Goal: Task Accomplishment & Management: Complete application form

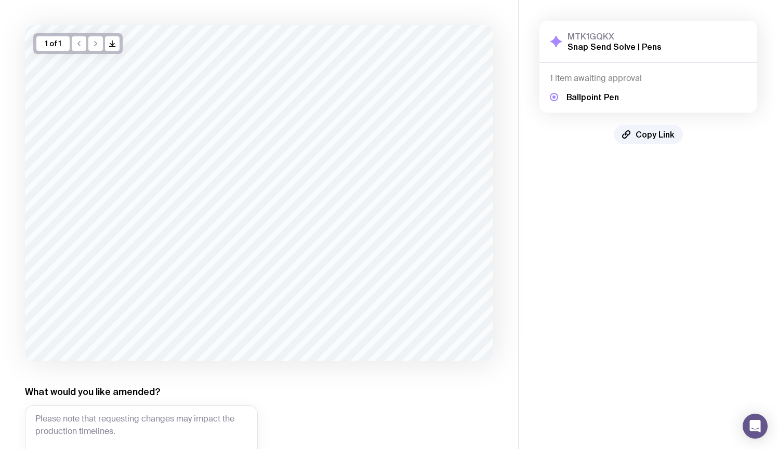
scroll to position [132, 0]
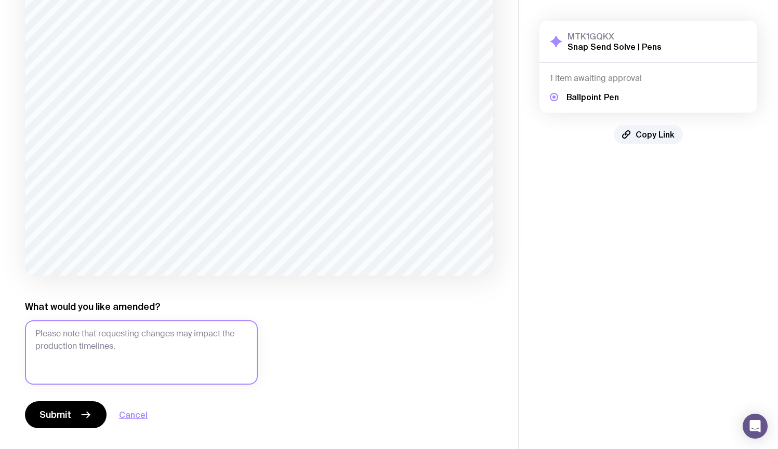
click at [188, 350] on textarea "What would you like amended?" at bounding box center [141, 353] width 233 height 64
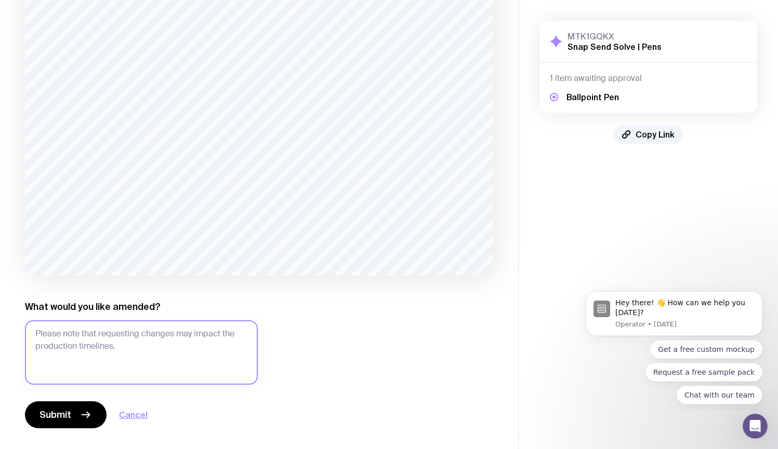
scroll to position [0, 0]
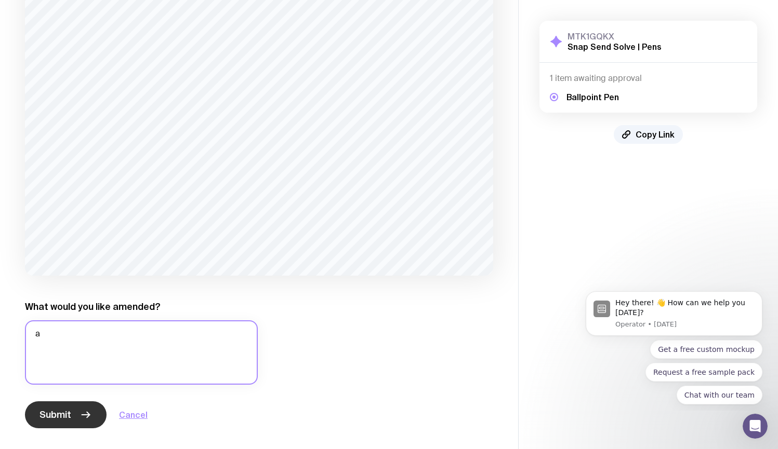
type textarea "a"
click at [71, 408] on button "Submit" at bounding box center [66, 415] width 82 height 27
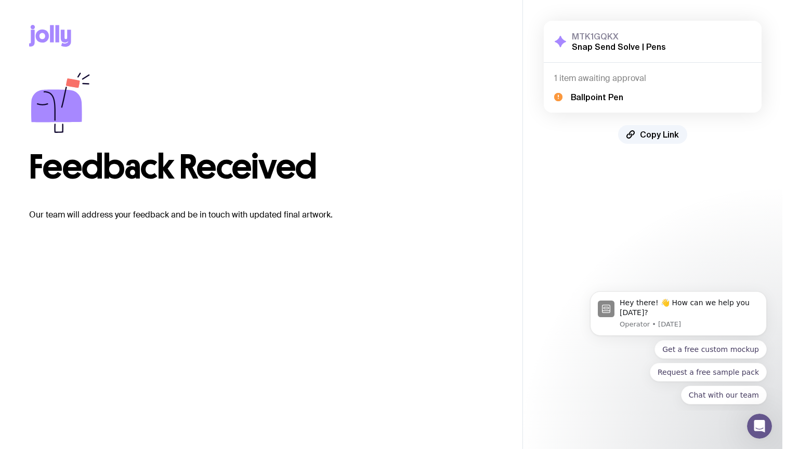
scroll to position [117, 0]
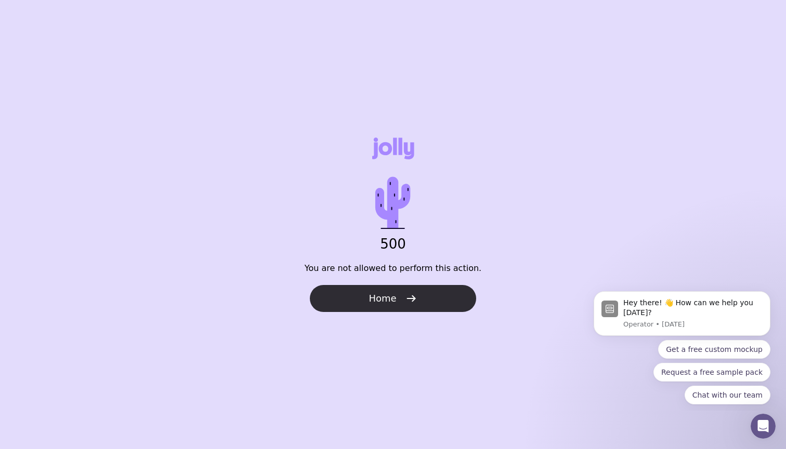
click at [382, 297] on span "Home" at bounding box center [382, 299] width 28 height 12
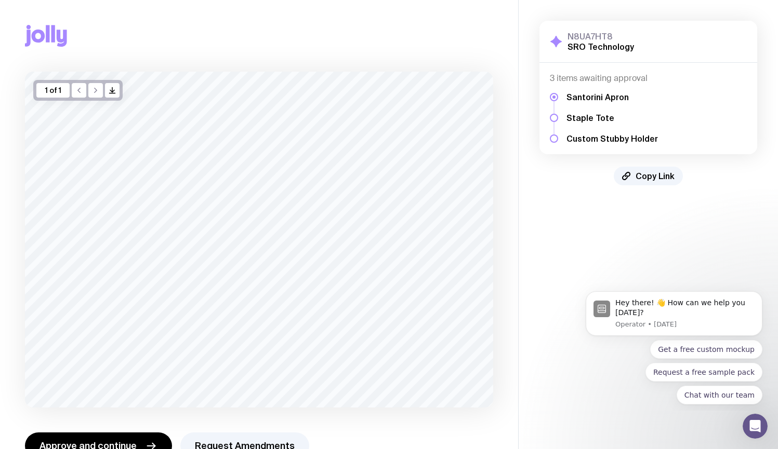
scroll to position [31, 0]
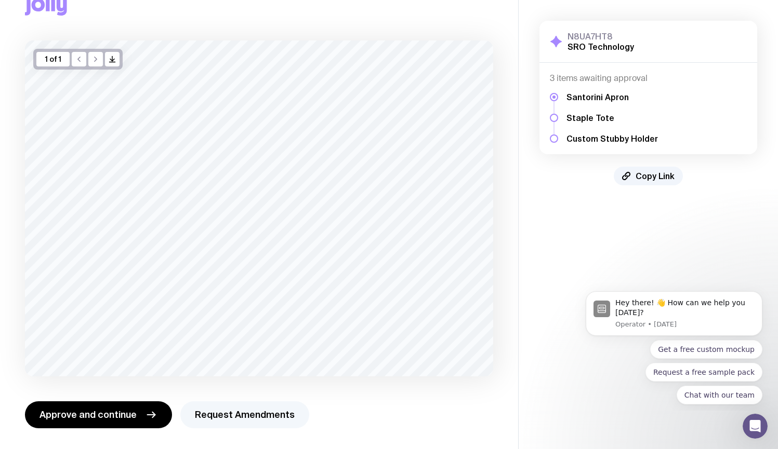
click at [261, 410] on button "Request Amendments" at bounding box center [244, 415] width 129 height 27
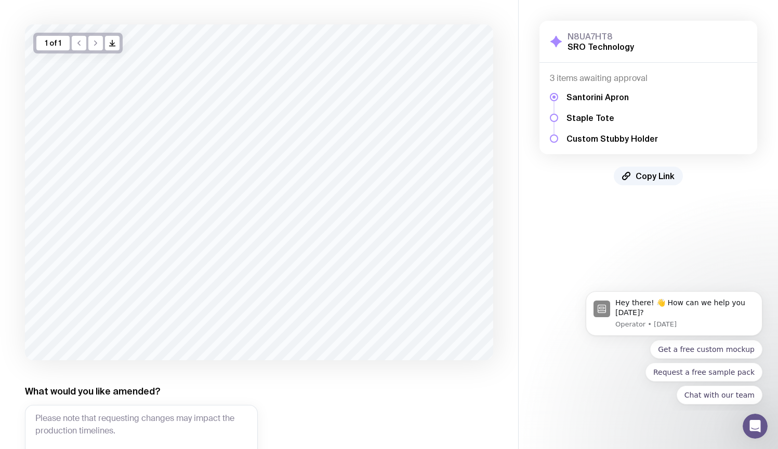
scroll to position [56, 0]
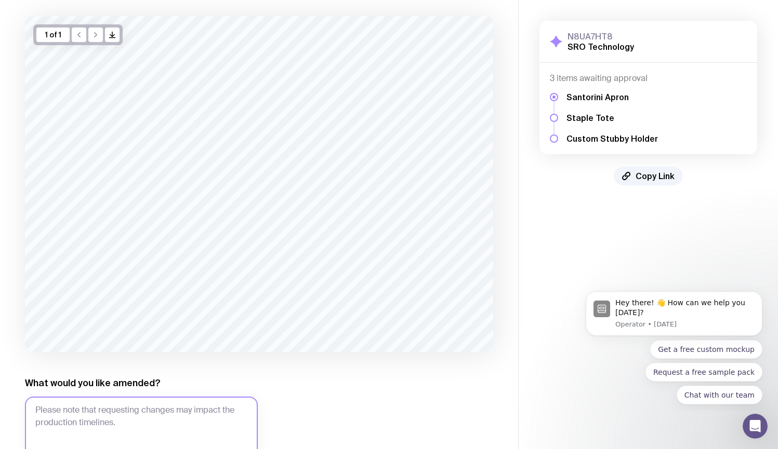
click at [171, 409] on textarea "What would you like amended?" at bounding box center [141, 429] width 233 height 64
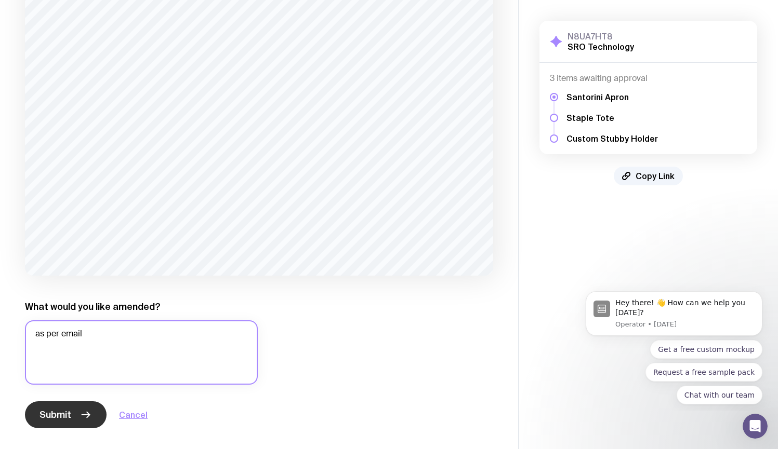
type textarea "as per email"
click at [79, 416] on icon "button" at bounding box center [85, 415] width 12 height 12
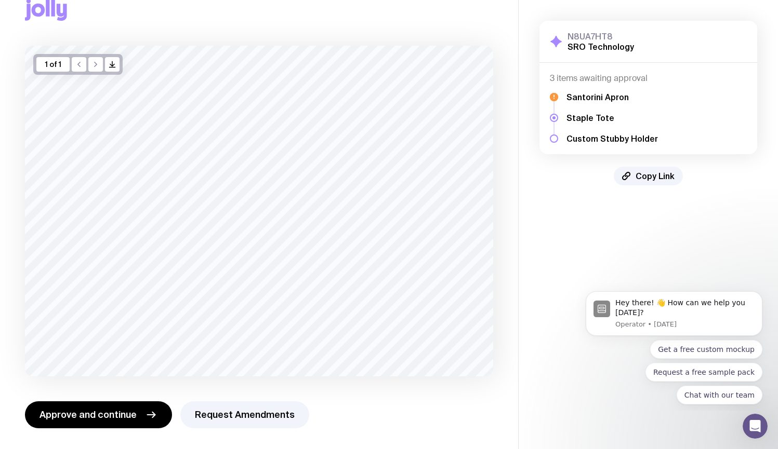
scroll to position [0, 0]
